Goal: Information Seeking & Learning: Learn about a topic

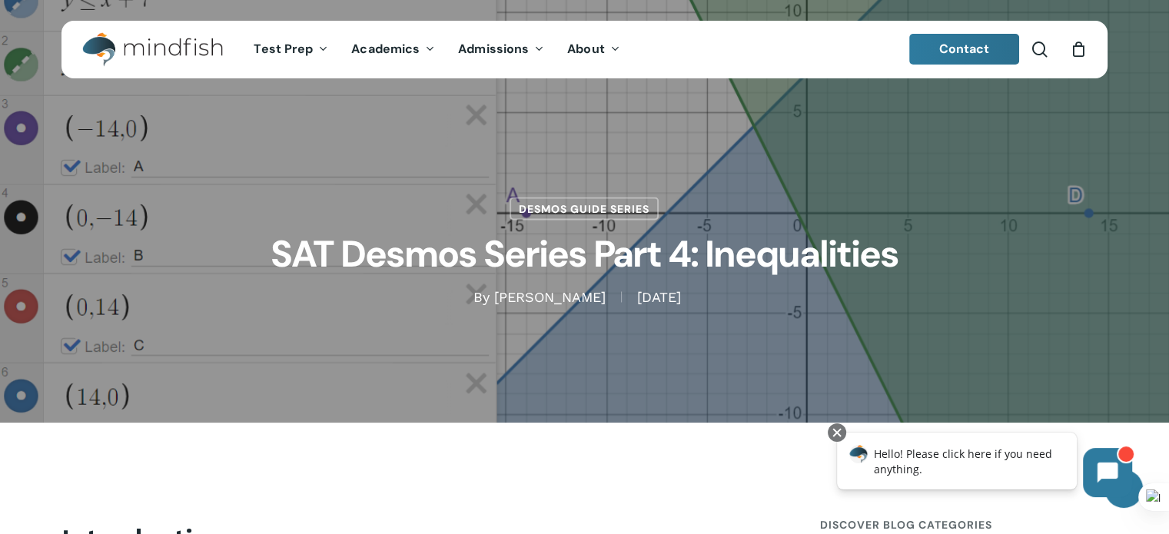
click at [644, 174] on div "Desmos Guide Series SAT Desmos Series Part 4: Inequalities By [PERSON_NAME] [DA…" at bounding box center [584, 212] width 1046 height 190
click at [598, 202] on link "Desmos Guide Series" at bounding box center [584, 206] width 149 height 23
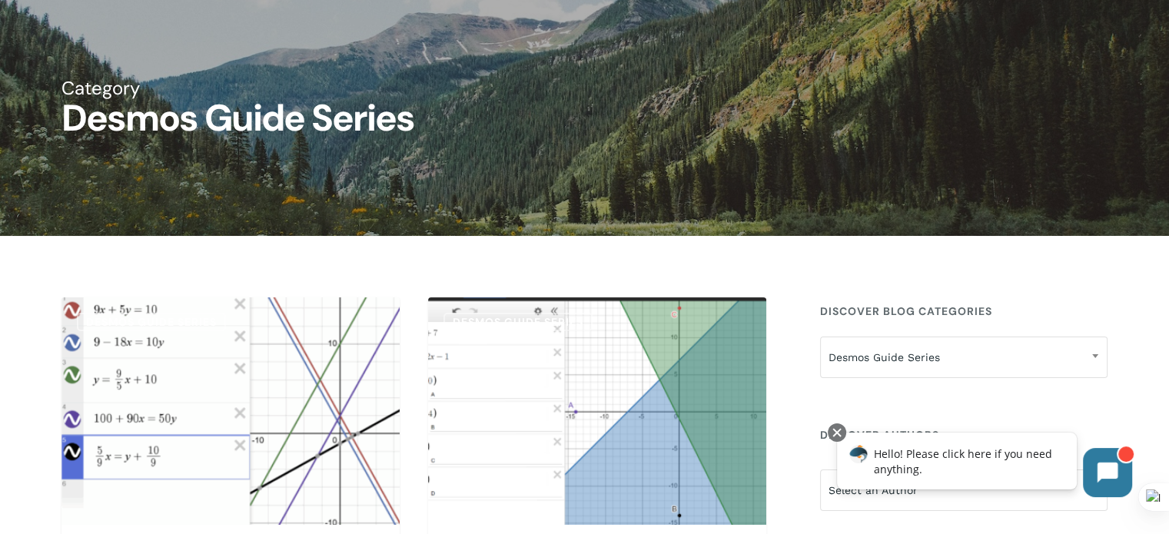
scroll to position [92, 0]
